Goal: Task Accomplishment & Management: Use online tool/utility

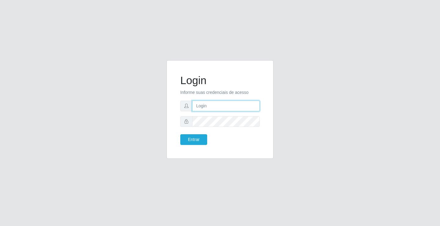
click at [210, 102] on input "text" at bounding box center [225, 105] width 67 height 11
type input "[PERSON_NAME]"
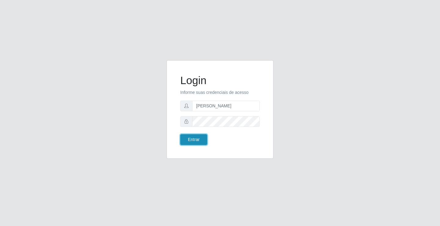
click at [197, 135] on button "Entrar" at bounding box center [193, 139] width 27 height 11
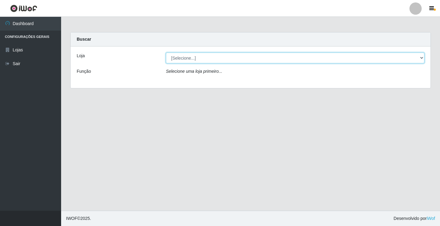
click at [203, 57] on select "[Selecione...] Ideal - Conceição" at bounding box center [295, 58] width 258 height 11
select select "231"
click at [166, 53] on select "[Selecione...] Ideal - Conceição" at bounding box center [295, 58] width 258 height 11
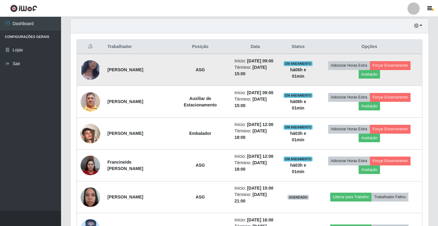
scroll to position [244, 0]
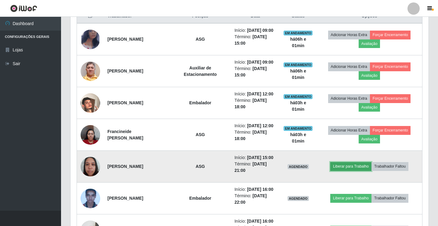
click at [349, 166] on button "Liberar para Trabalho" at bounding box center [350, 166] width 41 height 9
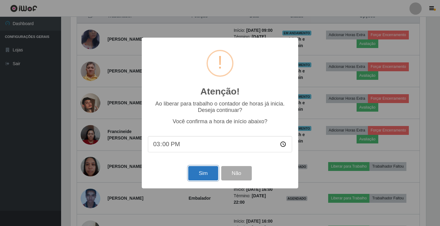
click at [194, 175] on button "Sim" at bounding box center [203, 173] width 30 height 14
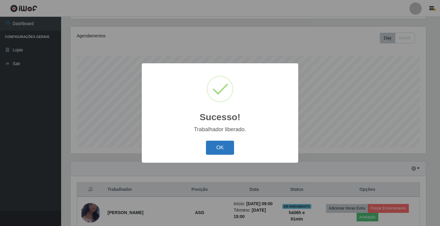
click at [214, 152] on button "OK" at bounding box center [220, 147] width 28 height 14
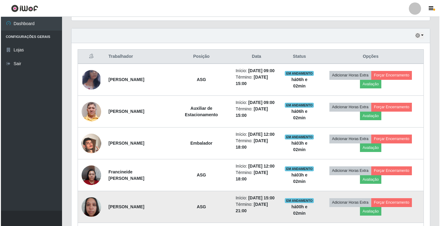
scroll to position [193, 0]
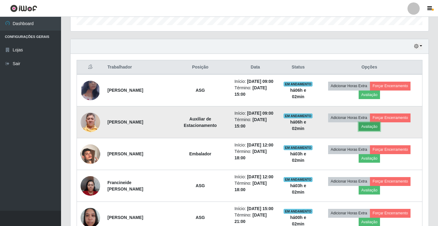
click at [373, 125] on button "Avaliação" at bounding box center [370, 126] width 22 height 9
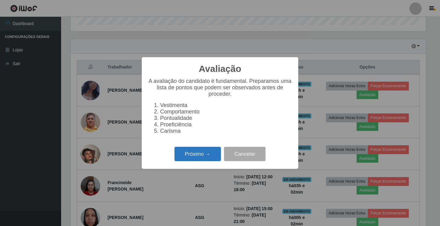
click at [198, 158] on button "Próximo →" at bounding box center [197, 154] width 46 height 14
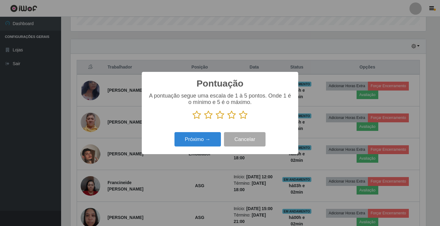
click at [242, 113] on icon at bounding box center [243, 114] width 9 height 9
click at [239, 119] on input "radio" at bounding box center [239, 119] width 0 height 0
click at [197, 138] on button "Próximo →" at bounding box center [197, 139] width 46 height 14
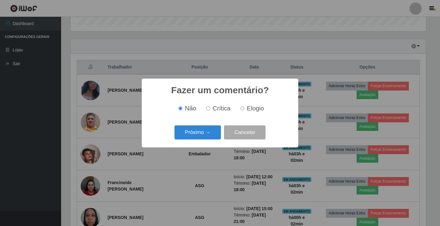
click at [197, 138] on button "Próximo →" at bounding box center [197, 132] width 46 height 14
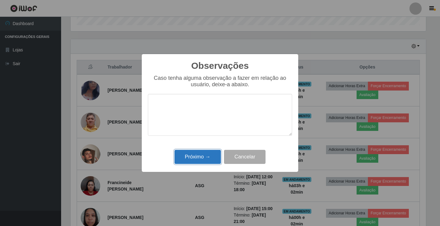
click at [198, 154] on button "Próximo →" at bounding box center [197, 157] width 46 height 14
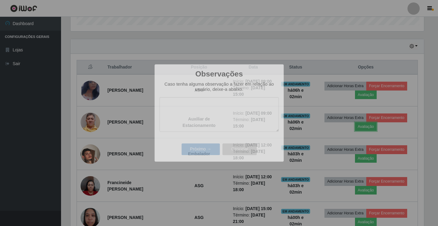
scroll to position [127, 358]
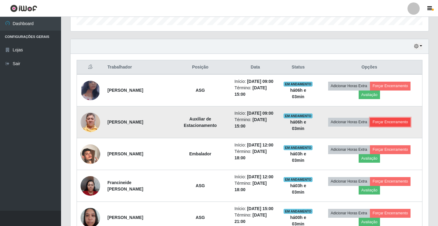
click at [380, 122] on button "Forçar Encerramento" at bounding box center [390, 122] width 41 height 9
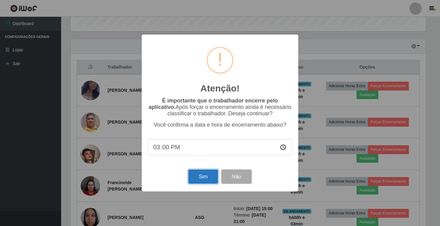
click at [197, 173] on button "Sim" at bounding box center [203, 176] width 30 height 14
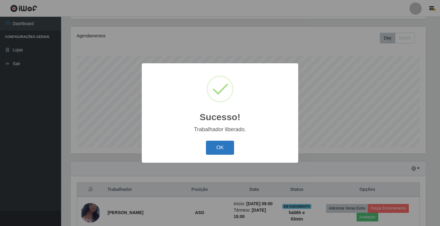
click at [210, 151] on button "OK" at bounding box center [220, 147] width 28 height 14
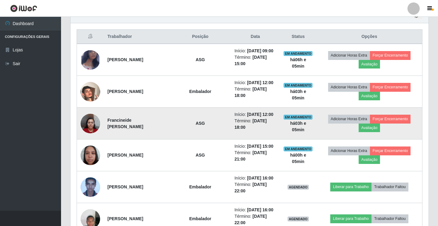
scroll to position [193, 0]
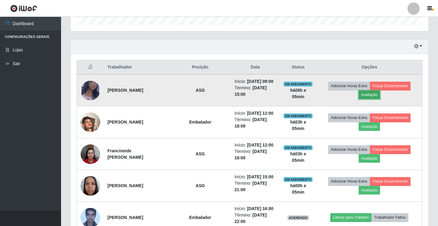
click at [374, 96] on button "Avaliação" at bounding box center [370, 94] width 22 height 9
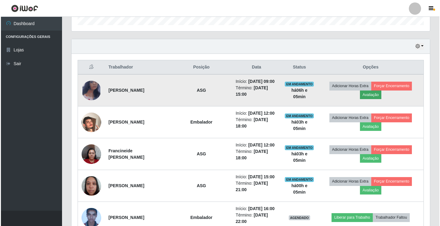
scroll to position [127, 355]
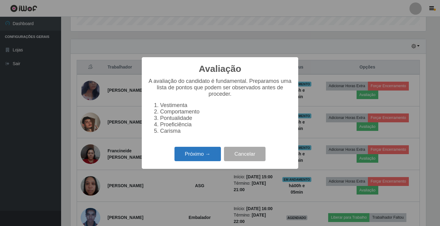
click at [189, 154] on button "Próximo →" at bounding box center [197, 154] width 46 height 14
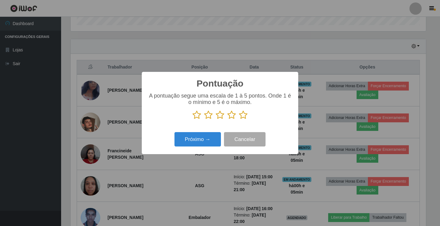
scroll to position [305169, 304941]
click at [243, 115] on icon at bounding box center [243, 114] width 9 height 9
click at [239, 119] on input "radio" at bounding box center [239, 119] width 0 height 0
click at [194, 139] on button "Próximo →" at bounding box center [197, 139] width 46 height 14
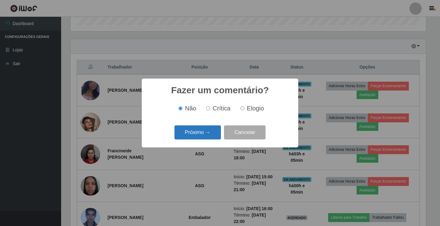
click at [194, 136] on button "Próximo →" at bounding box center [197, 132] width 46 height 14
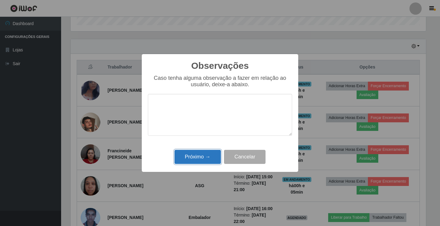
click at [193, 159] on button "Próximo →" at bounding box center [197, 157] width 46 height 14
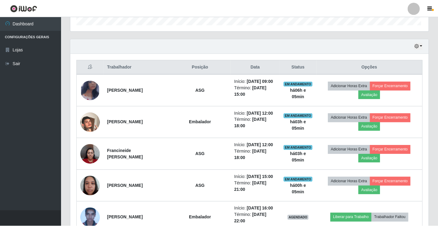
scroll to position [127, 358]
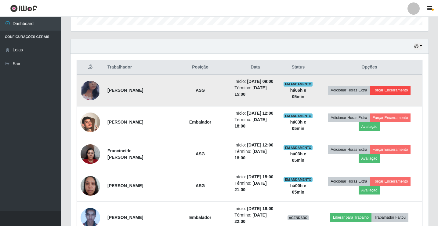
click at [381, 85] on td "Adicionar Horas Extra Forçar Encerramento" at bounding box center [370, 90] width 106 height 32
click at [396, 87] on button "Forçar Encerramento" at bounding box center [390, 90] width 41 height 9
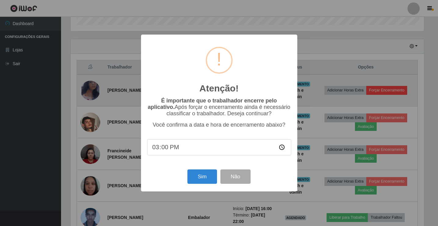
scroll to position [127, 355]
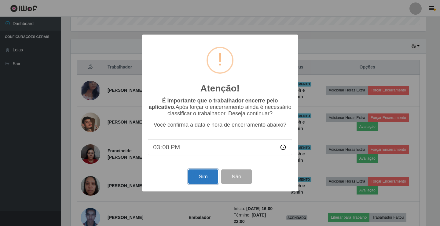
click at [194, 177] on button "Sim" at bounding box center [203, 176] width 30 height 14
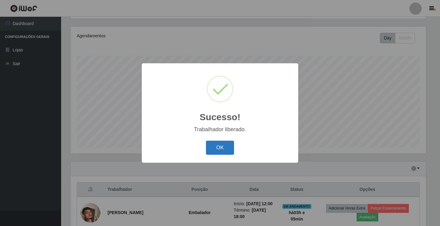
click at [210, 151] on button "OK" at bounding box center [220, 147] width 28 height 14
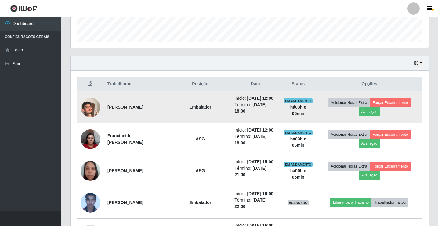
scroll to position [163, 0]
